Goal: Check status: Check status

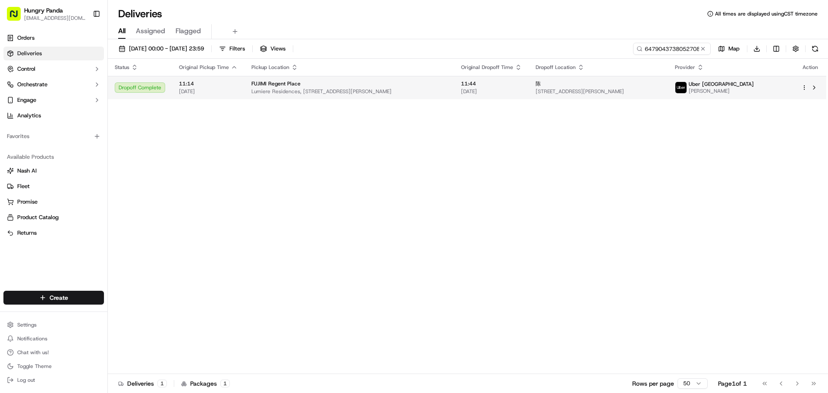
click at [661, 84] on div "陈" at bounding box center [598, 83] width 125 height 7
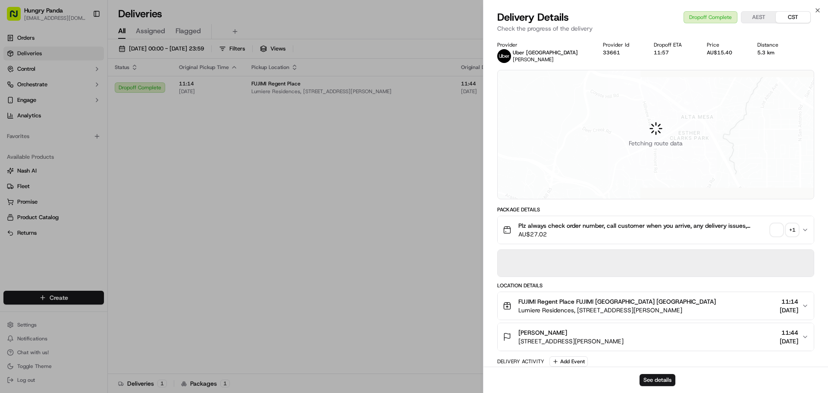
click at [791, 231] on div "+ 1" at bounding box center [792, 230] width 12 height 12
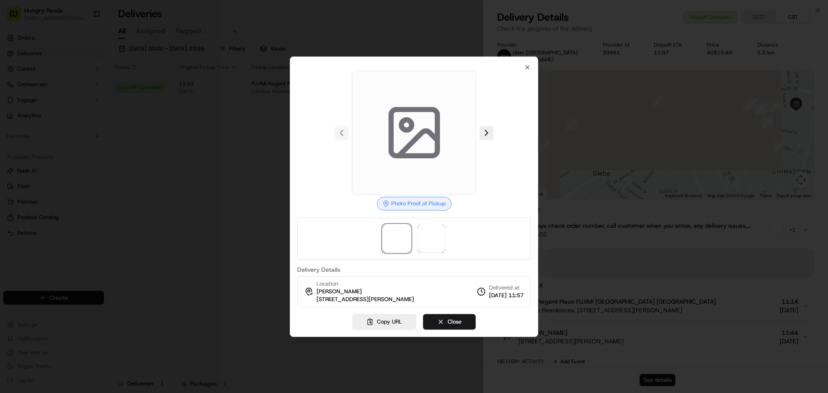
click at [414, 237] on div at bounding box center [414, 238] width 234 height 42
click at [428, 237] on span at bounding box center [431, 239] width 28 height 28
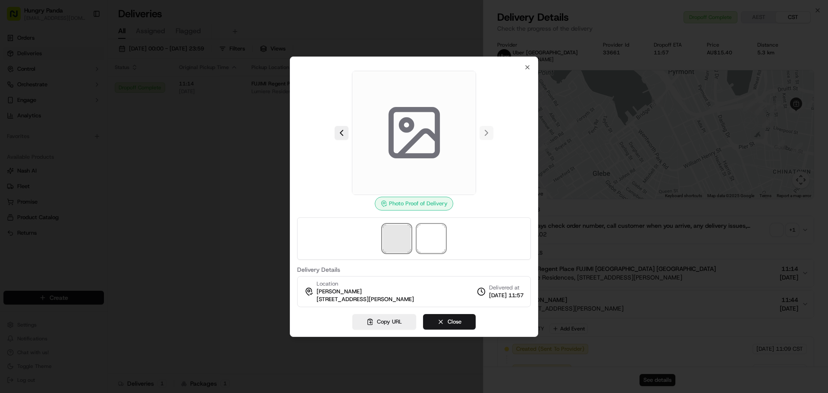
click at [400, 228] on span at bounding box center [397, 239] width 28 height 28
click at [428, 229] on span at bounding box center [431, 239] width 28 height 28
click at [462, 317] on button "Close" at bounding box center [449, 322] width 53 height 16
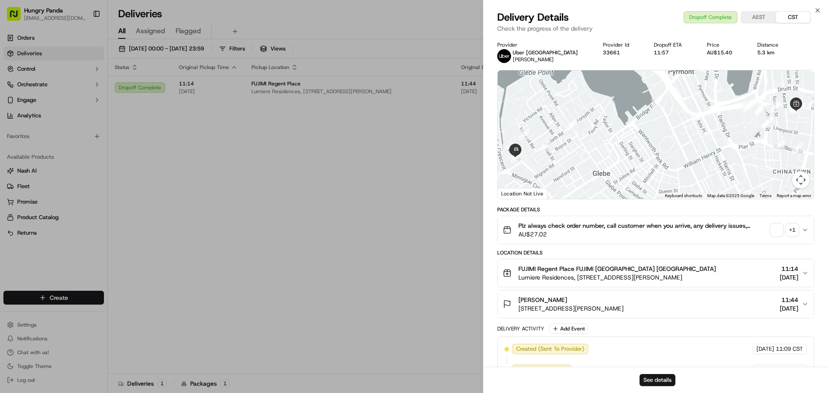
click at [785, 229] on button "+ 1" at bounding box center [785, 230] width 28 height 12
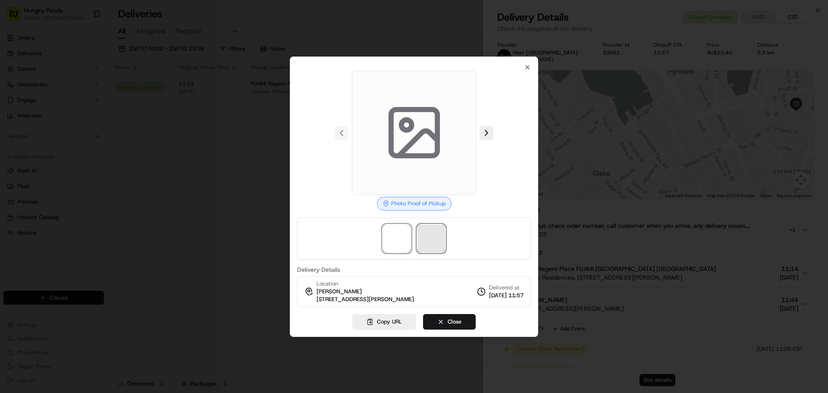
click at [429, 229] on span at bounding box center [431, 239] width 28 height 28
click at [430, 236] on span at bounding box center [431, 239] width 28 height 28
click at [393, 239] on img at bounding box center [397, 239] width 28 height 28
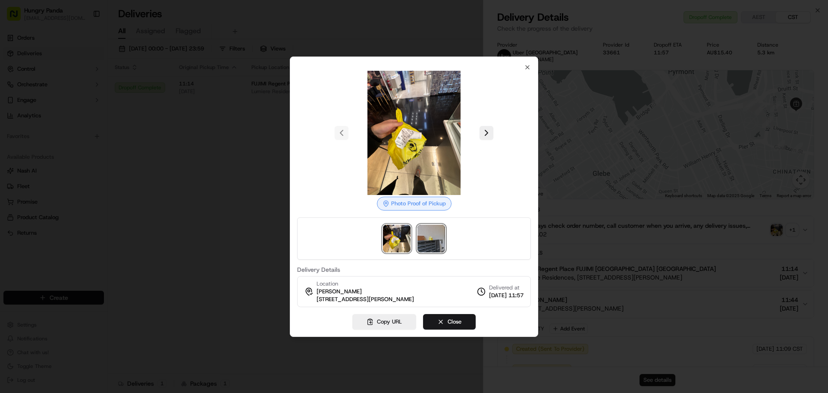
click at [427, 240] on img at bounding box center [431, 239] width 28 height 28
